Goal: Find specific page/section: Find specific page/section

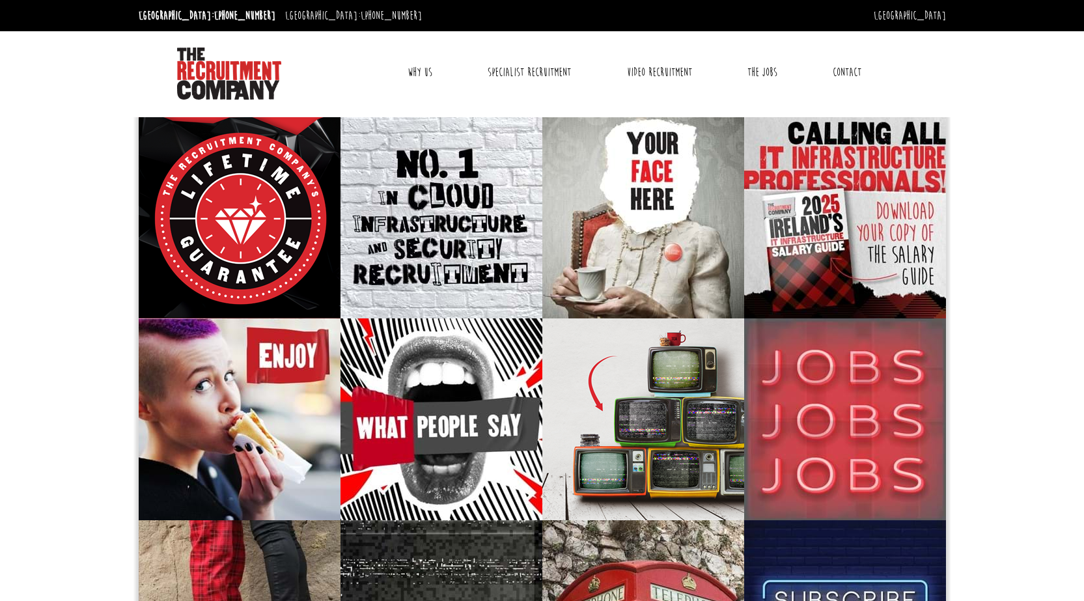
click at [406, 68] on link "Why Us" at bounding box center [420, 72] width 44 height 33
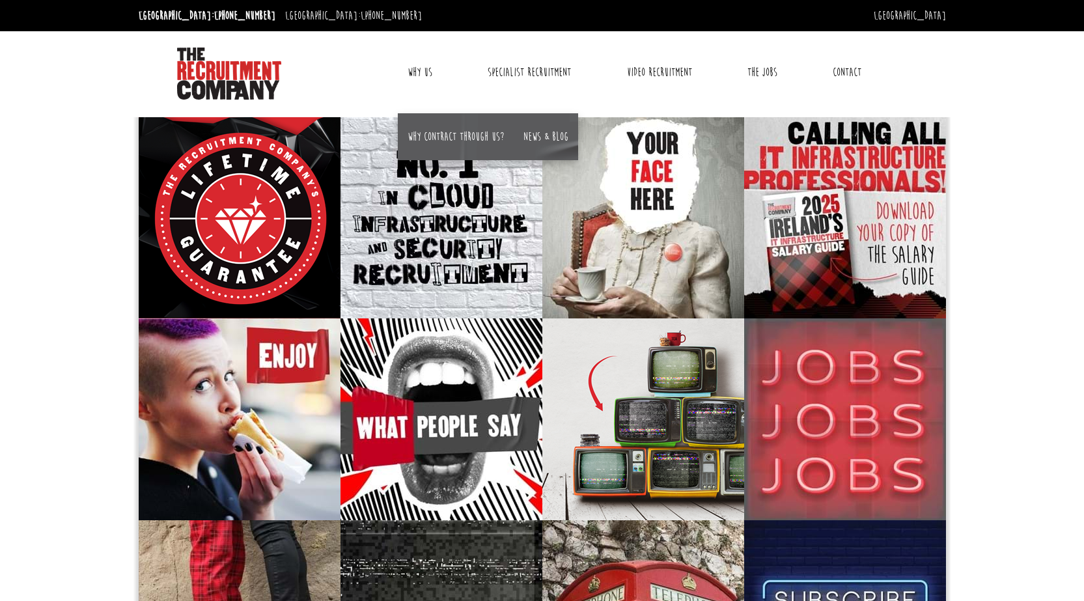
click at [422, 70] on link "Why Us" at bounding box center [420, 72] width 44 height 33
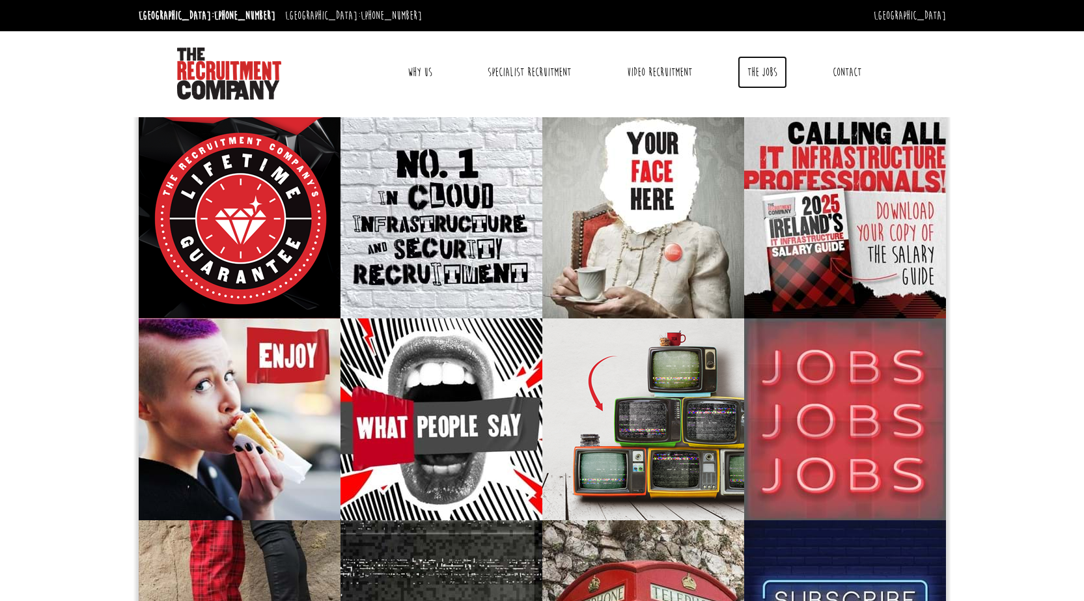
click at [774, 77] on link "The Jobs" at bounding box center [762, 72] width 49 height 33
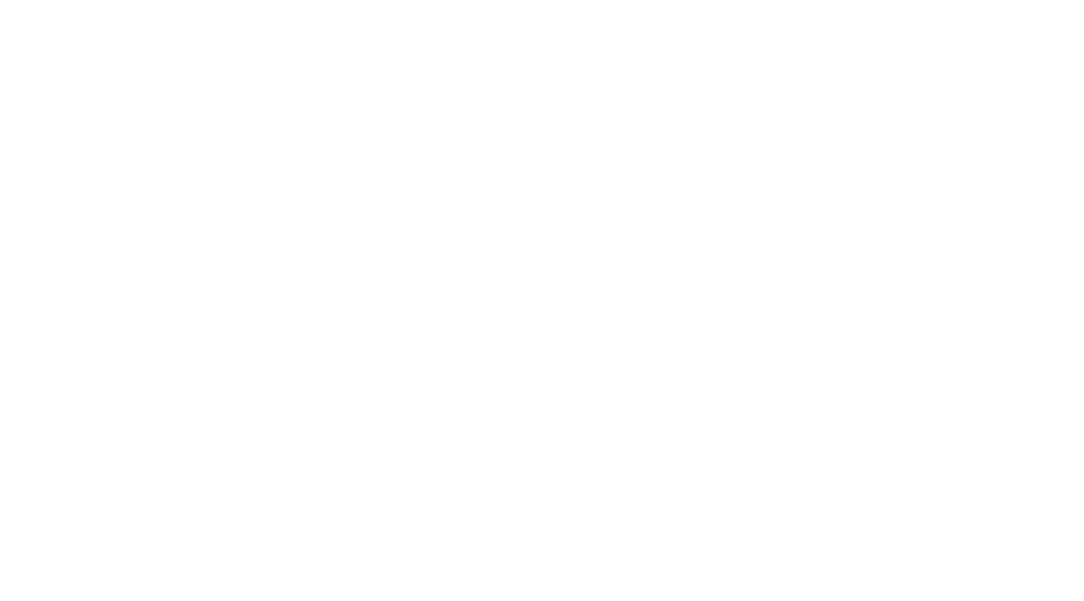
select select "[GEOGRAPHIC_DATA]"
